Goal: Information Seeking & Learning: Learn about a topic

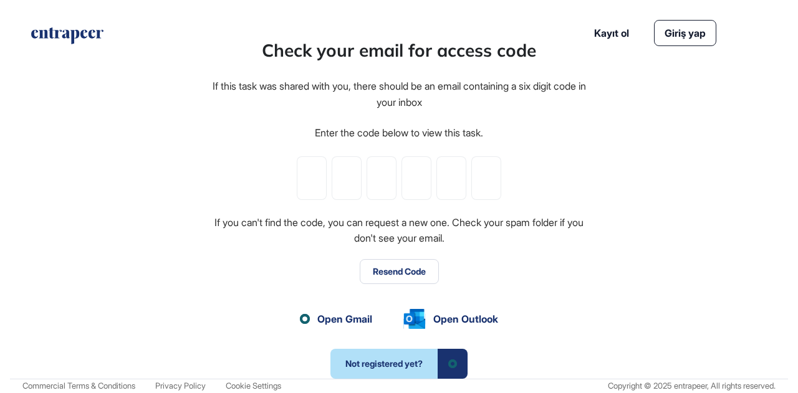
scroll to position [1, 1]
paste input "*"
type input "*"
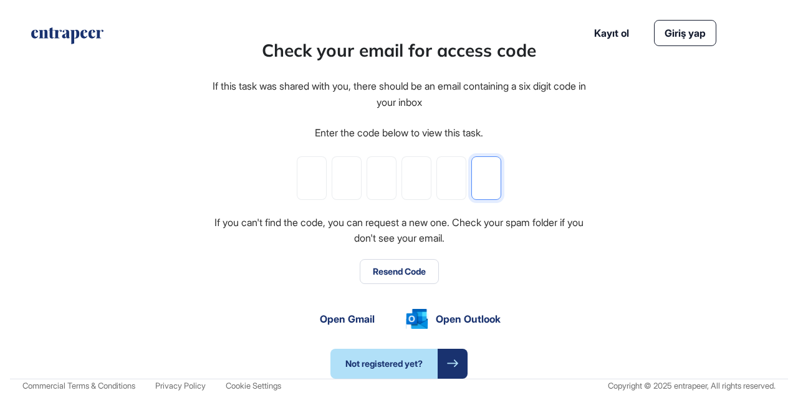
type input "*"
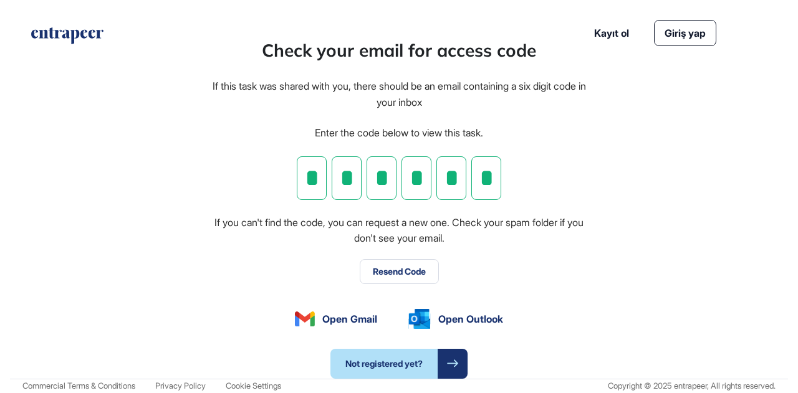
click at [658, 176] on div "Check your email for access code If this task was shared with you, there should…" at bounding box center [399, 208] width 778 height 342
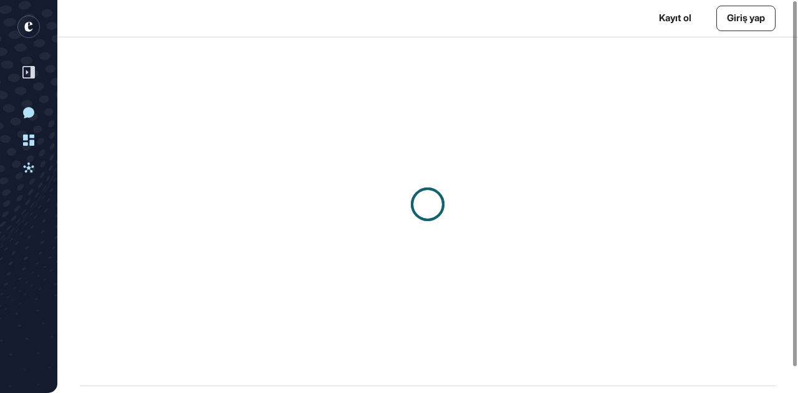
scroll to position [1, 1]
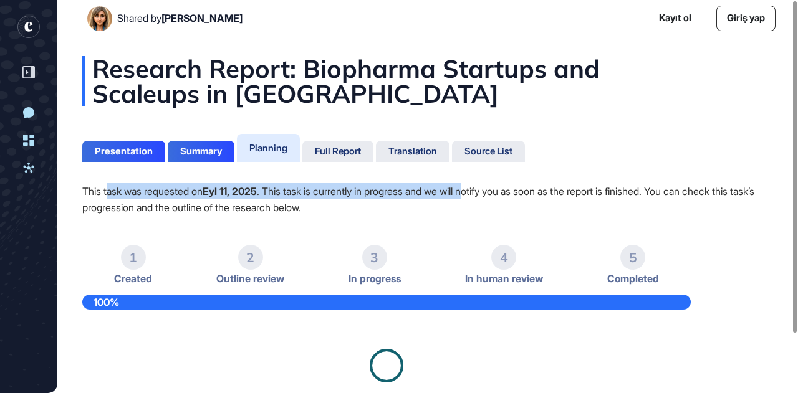
drag, startPoint x: 108, startPoint y: 189, endPoint x: 488, endPoint y: 189, distance: 379.7
click at [488, 189] on p "This task was requested on Eyl 11, 2025 . This task is currently in progress an…" at bounding box center [427, 199] width 691 height 32
click at [471, 191] on p "This task was requested on Eyl 11, 2025 . This task is currently in progress an…" at bounding box center [427, 199] width 691 height 32
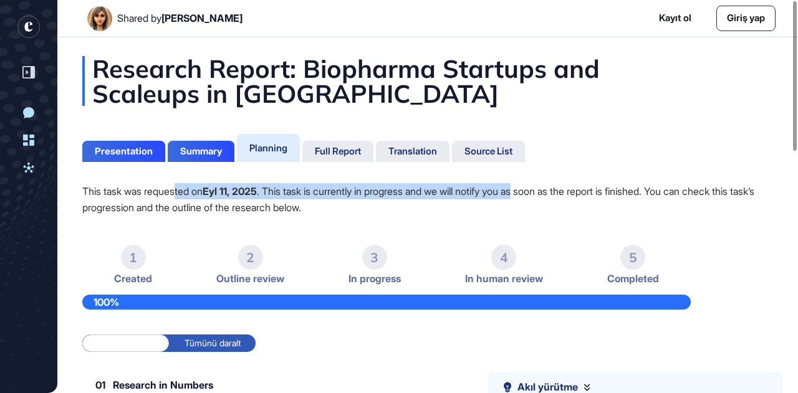
drag, startPoint x: 181, startPoint y: 194, endPoint x: 560, endPoint y: 192, distance: 378.5
click at [560, 192] on p "This task was requested on Eyl 11, 2025 . This task is currently in progress an…" at bounding box center [427, 199] width 691 height 32
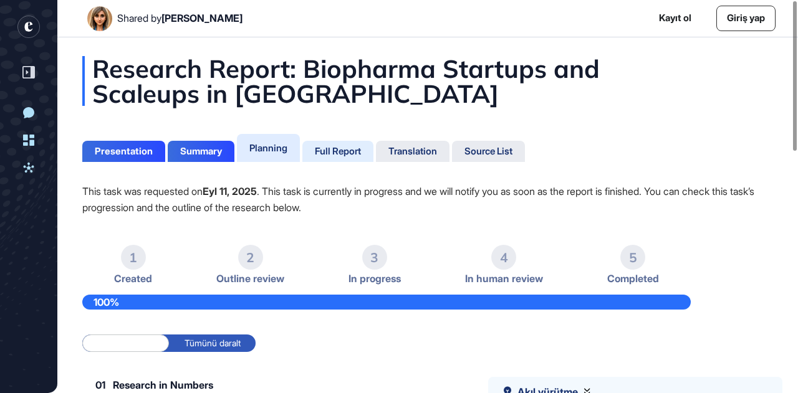
click at [361, 149] on div "Full Report" at bounding box center [338, 151] width 46 height 11
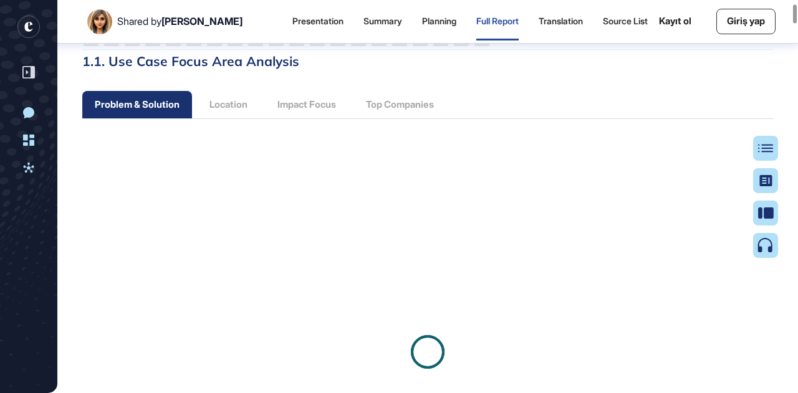
scroll to position [879, 0]
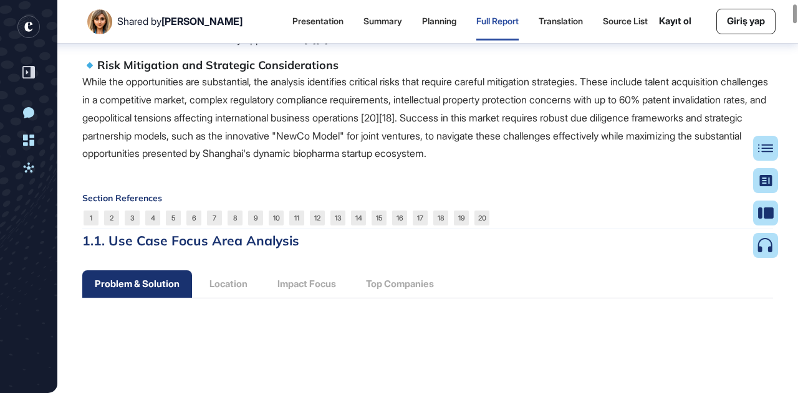
click at [418, 298] on div "Problem & Solution Location Impact Focus Top Companies" at bounding box center [264, 284] width 364 height 27
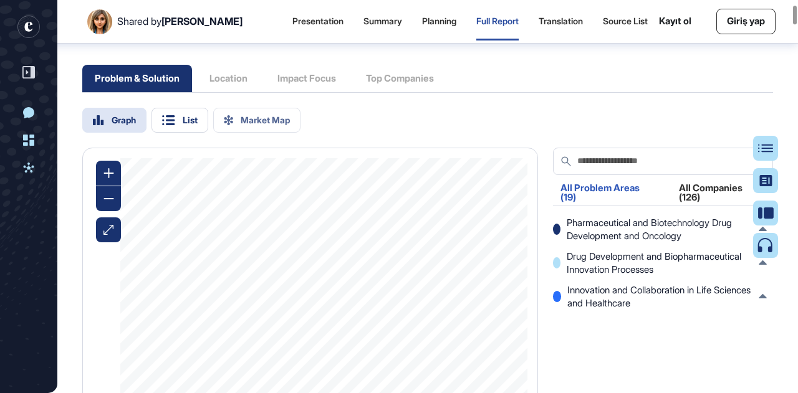
scroll to position [1066, 0]
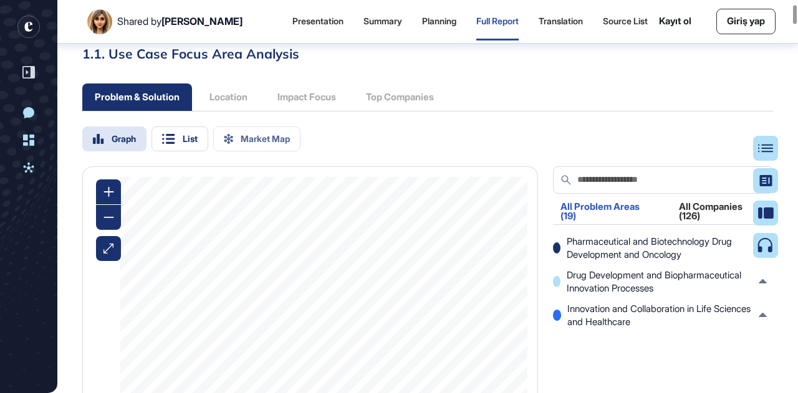
click at [329, 111] on div "Problem & Solution Location Impact Focus Top Companies" at bounding box center [264, 97] width 364 height 27
click at [310, 111] on div "Problem & Solution Location Impact Focus Top Companies" at bounding box center [264, 97] width 364 height 27
click at [222, 111] on div "Problem & Solution Location Impact Focus Top Companies" at bounding box center [264, 97] width 364 height 27
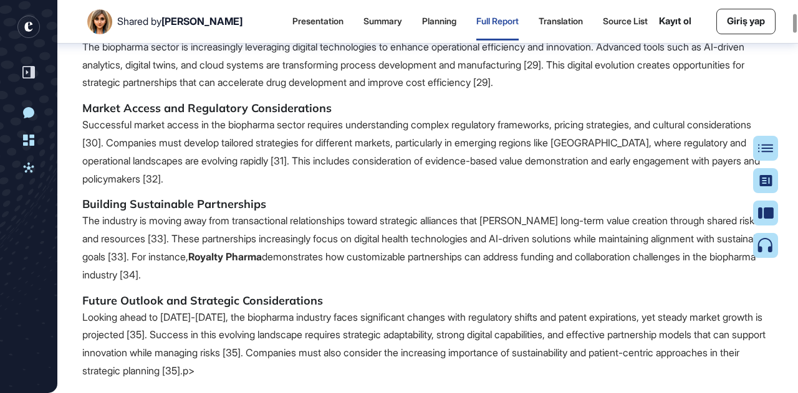
scroll to position [3311, 0]
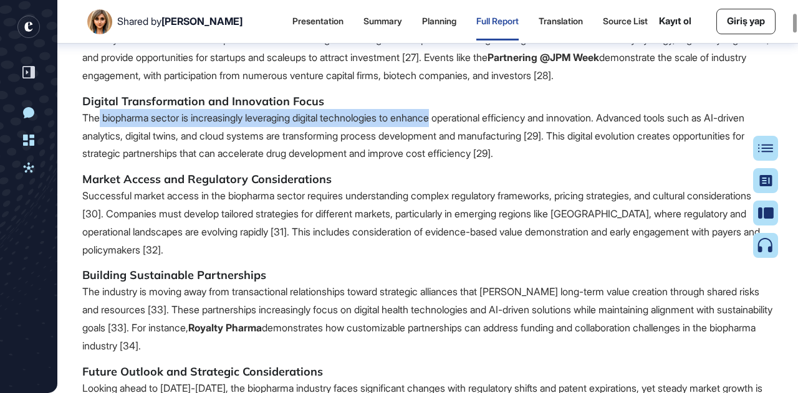
drag, startPoint x: 98, startPoint y: 205, endPoint x: 404, endPoint y: 214, distance: 306.3
click at [463, 163] on p "The biopharma sector is increasingly leveraging digital technologies to enhance…" at bounding box center [427, 136] width 691 height 54
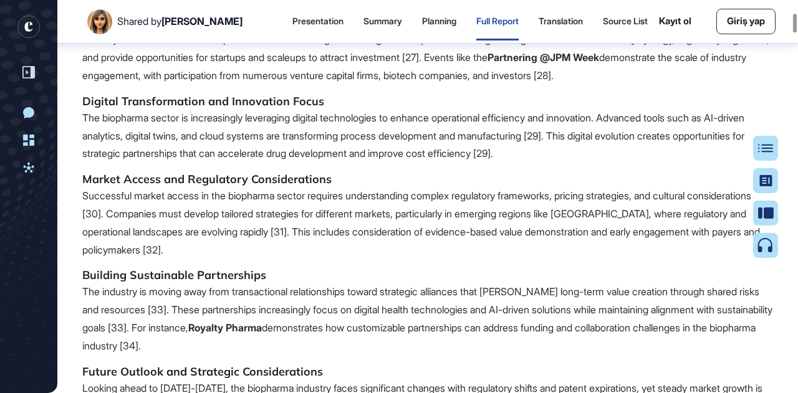
click at [379, 163] on p "The biopharma sector is increasingly leveraging digital technologies to enhance…" at bounding box center [427, 136] width 691 height 54
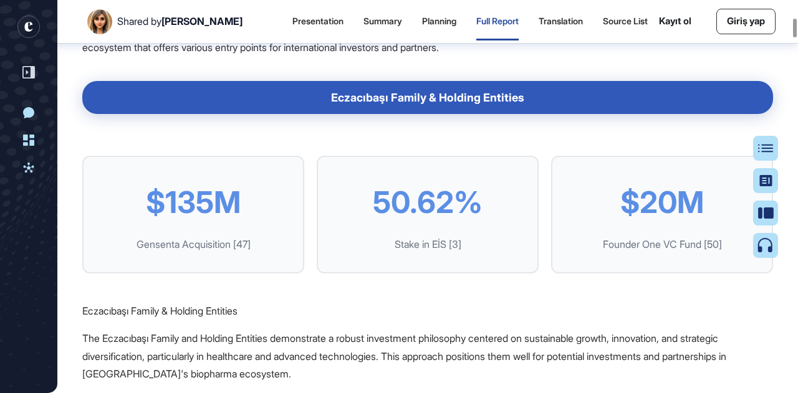
scroll to position [4371, 0]
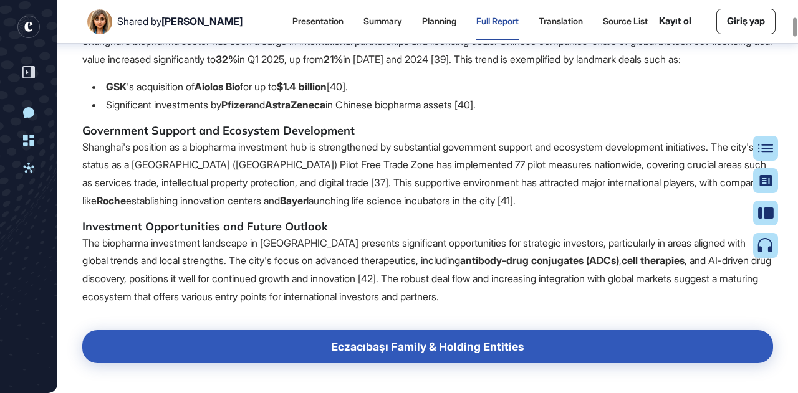
drag, startPoint x: 138, startPoint y: 208, endPoint x: 380, endPoint y: 209, distance: 241.9
click at [380, 96] on li "GSK 's acquisition of Aiolos Bio for up to $1.4 billion [40]." at bounding box center [432, 87] width 681 height 18
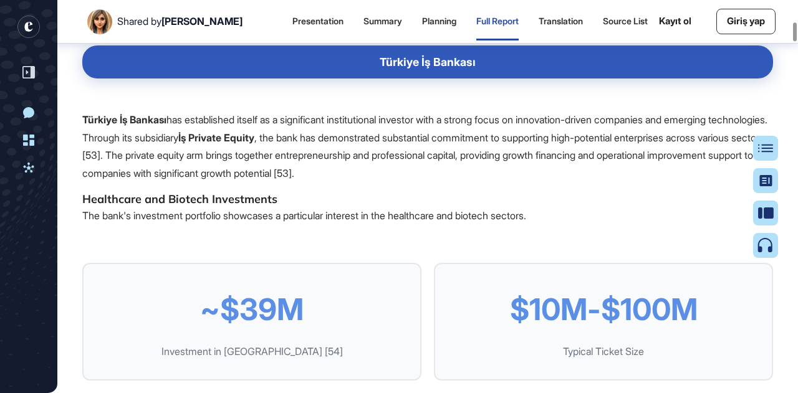
scroll to position [5618, 0]
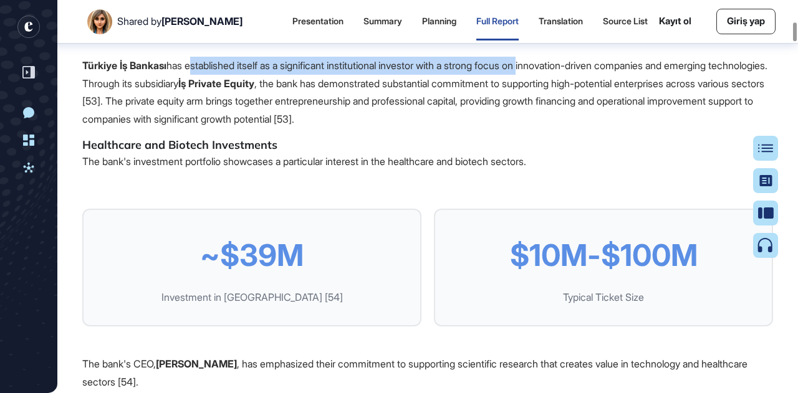
drag, startPoint x: 195, startPoint y: 209, endPoint x: 546, endPoint y: 205, distance: 351.7
click at [546, 128] on p "Türkiye İş Bankası has established itself as a significant institutional invest…" at bounding box center [427, 93] width 691 height 72
click at [542, 128] on p "Türkiye İş Bankası has established itself as a significant institutional invest…" at bounding box center [427, 93] width 691 height 72
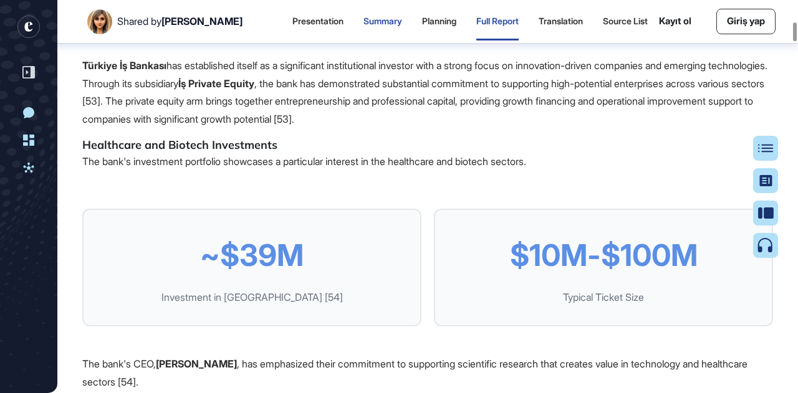
click at [370, 25] on div "Summary" at bounding box center [383, 21] width 39 height 11
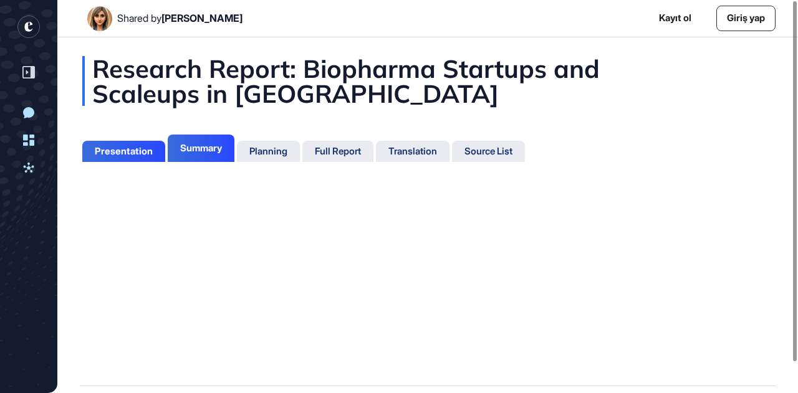
scroll to position [5, 1]
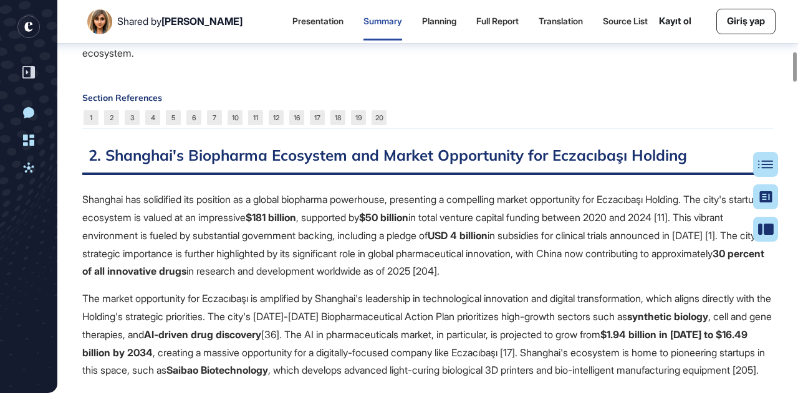
scroll to position [692, 0]
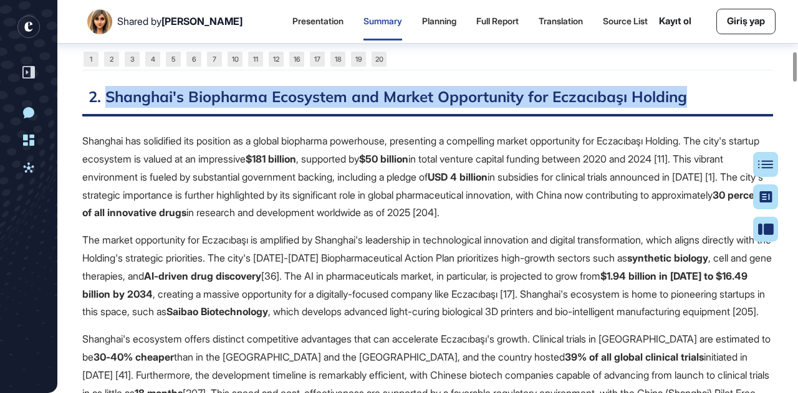
drag, startPoint x: 107, startPoint y: 117, endPoint x: 688, endPoint y: 117, distance: 581.2
click at [688, 117] on h2 "2. Shanghai's Biopharma Ecosystem and Market Opportunity for Eczacıbaşı Holding" at bounding box center [427, 101] width 691 height 31
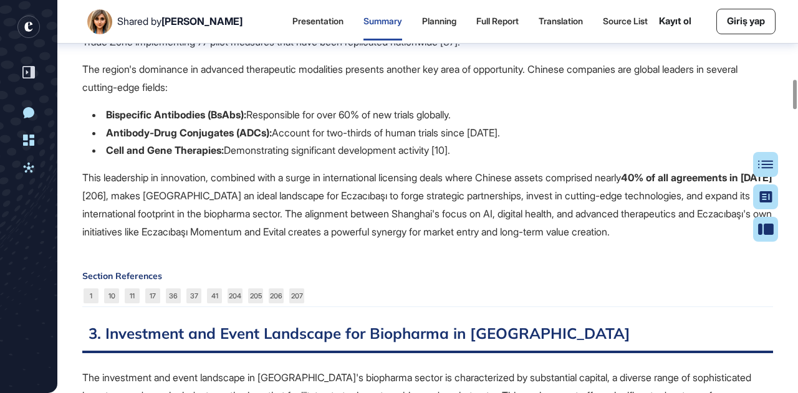
scroll to position [1066, 0]
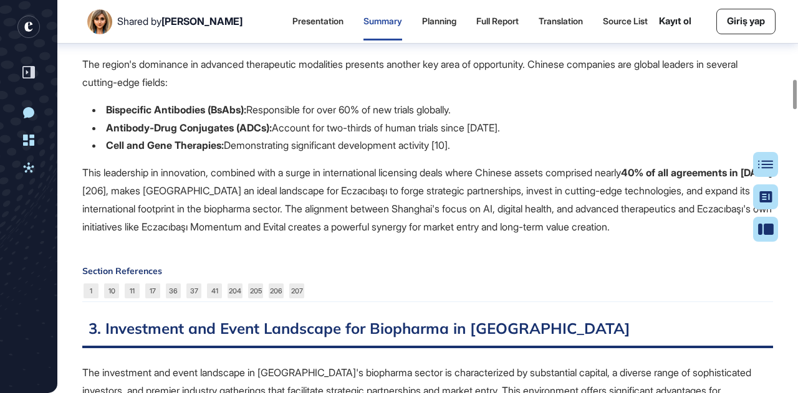
drag, startPoint x: 105, startPoint y: 145, endPoint x: 486, endPoint y: 149, distance: 381.0
click at [486, 119] on li "Bispecific Antibodies (BsAbs): Responsible for over 60% of new trials globally." at bounding box center [432, 110] width 681 height 18
click at [488, 119] on li "Bispecific Antibodies (BsAbs): Responsible for over 60% of new trials globally." at bounding box center [432, 110] width 681 height 18
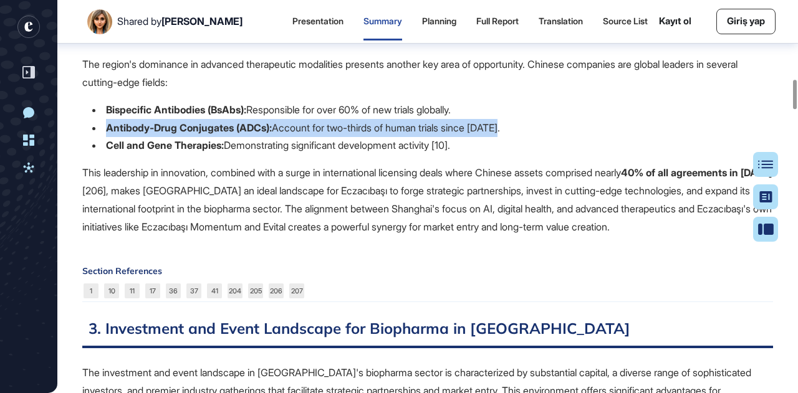
drag, startPoint x: 105, startPoint y: 166, endPoint x: 529, endPoint y: 168, distance: 424.0
click at [529, 137] on li "Antibody-Drug Conjugates (ADCs): Account for two-thirds of human trials since […" at bounding box center [432, 128] width 681 height 18
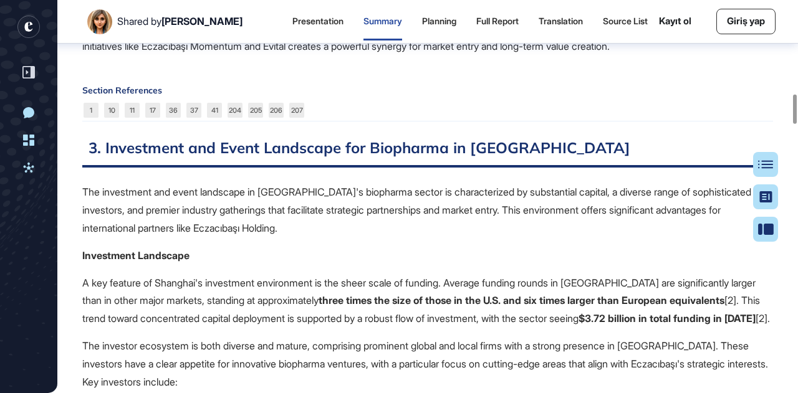
scroll to position [1316, 0]
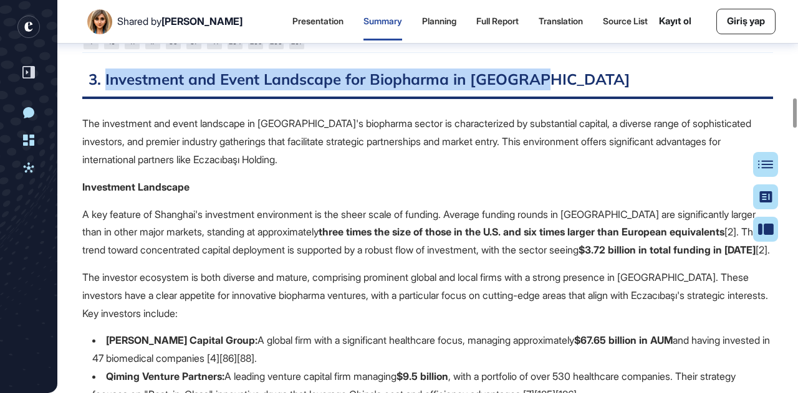
drag, startPoint x: 105, startPoint y: 117, endPoint x: 560, endPoint y: 122, distance: 455.2
click at [560, 99] on h2 "3. Investment and Event Landscape for Biopharma in [GEOGRAPHIC_DATA]" at bounding box center [427, 84] width 691 height 31
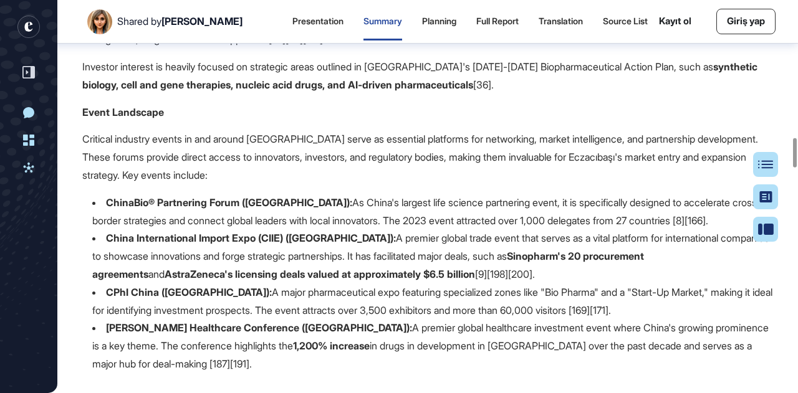
scroll to position [1939, 0]
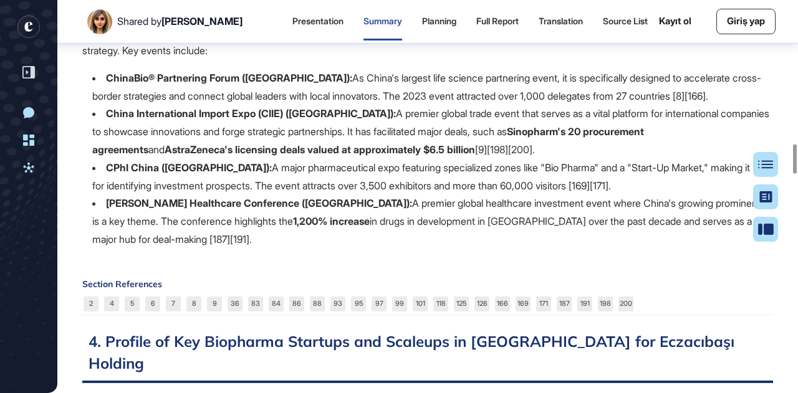
drag, startPoint x: 106, startPoint y: 132, endPoint x: 752, endPoint y: 148, distance: 646.2
click at [752, 105] on li "ChinaBio® Partnering Forum ([GEOGRAPHIC_DATA]): As China's largest life science…" at bounding box center [432, 87] width 681 height 36
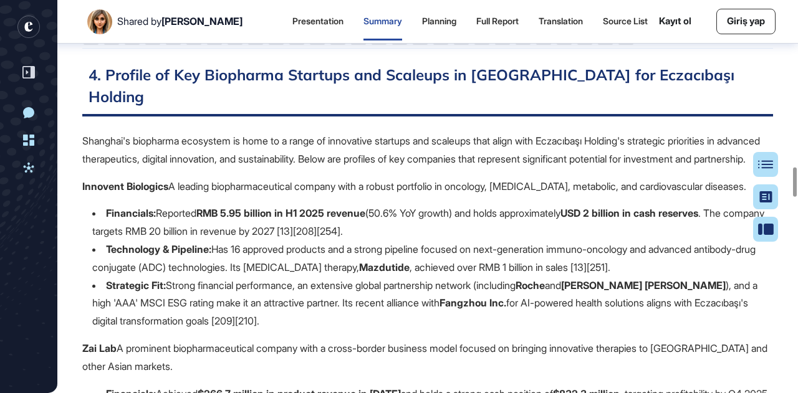
scroll to position [2251, 0]
